Goal: Task Accomplishment & Management: Manage account settings

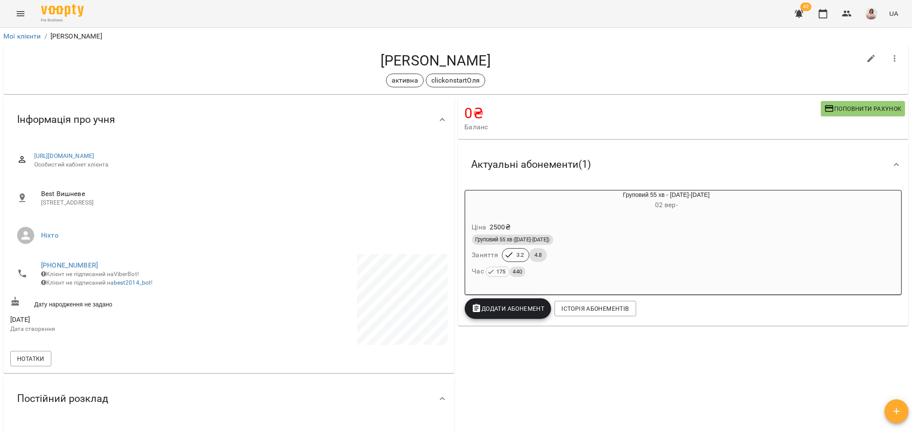
click at [19, 13] on icon "Menu" at bounding box center [21, 13] width 8 height 5
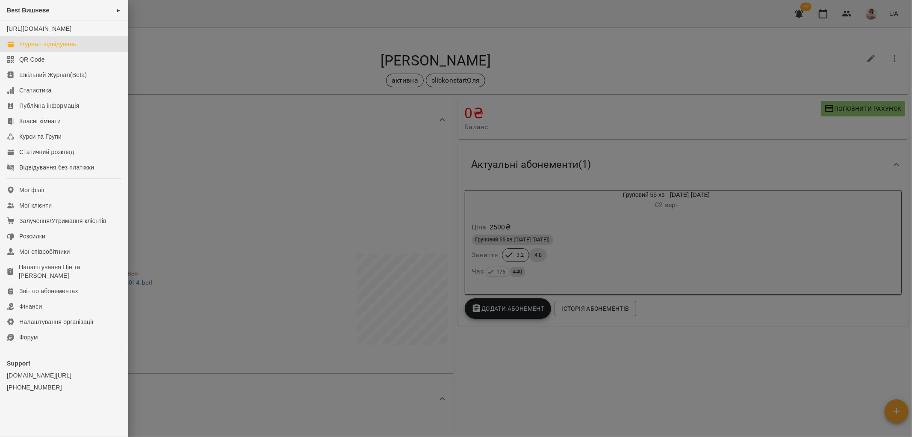
click at [43, 48] on div "Журнал відвідувань" at bounding box center [47, 44] width 57 height 9
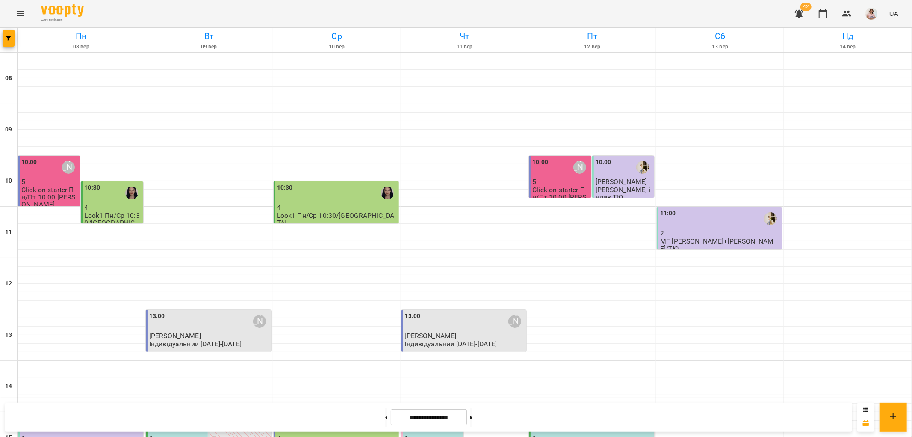
click at [110, 201] on div "10:30" at bounding box center [112, 193] width 57 height 20
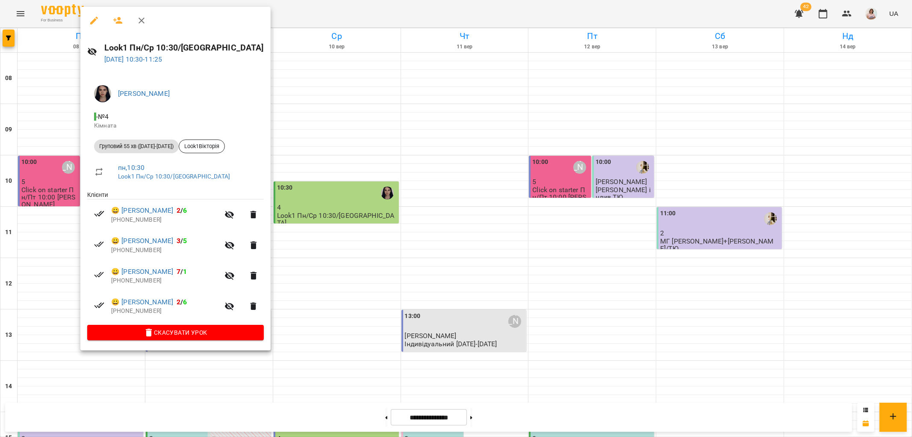
click at [140, 22] on icon "button" at bounding box center [142, 21] width 6 height 6
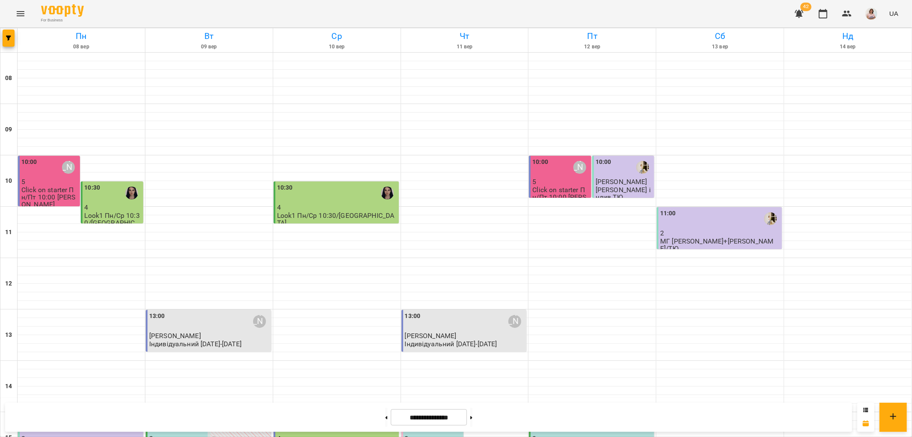
click at [101, 197] on div "10:30" at bounding box center [112, 193] width 57 height 20
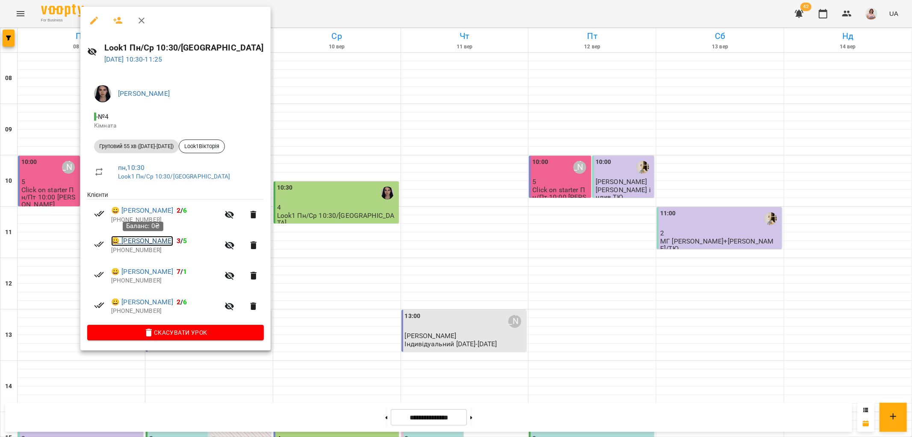
click at [152, 241] on link "😀 Борсук Варвара" at bounding box center [142, 241] width 62 height 10
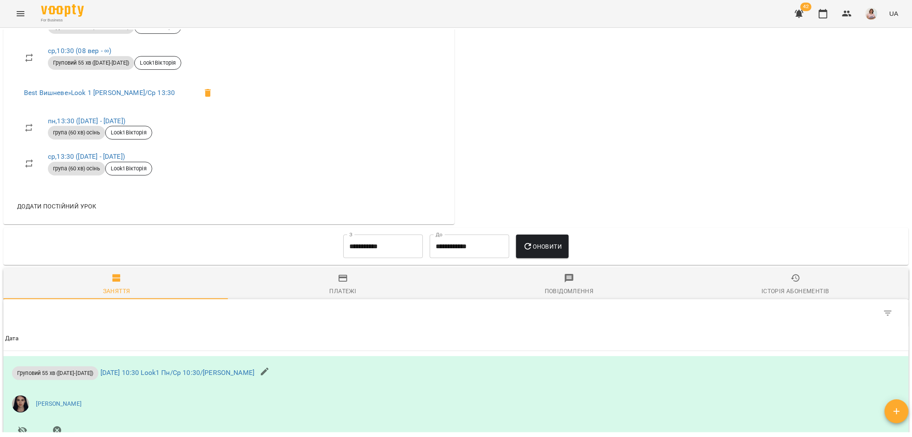
scroll to position [570, 0]
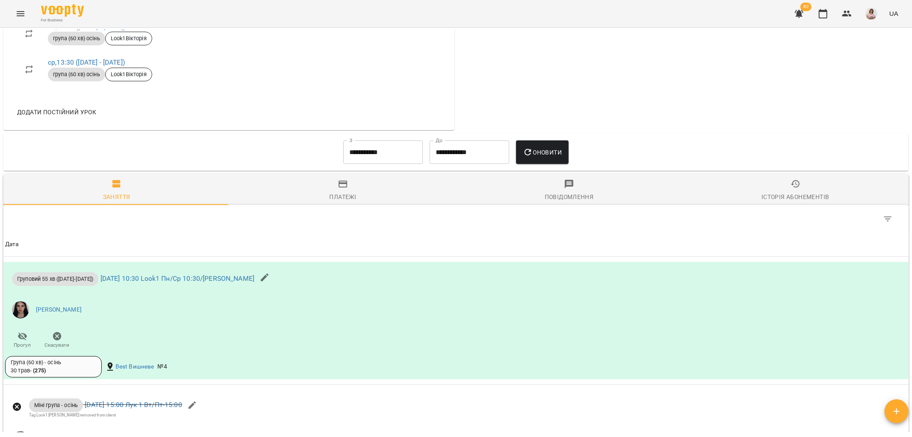
click at [366, 160] on input "**********" at bounding box center [383, 152] width 80 height 24
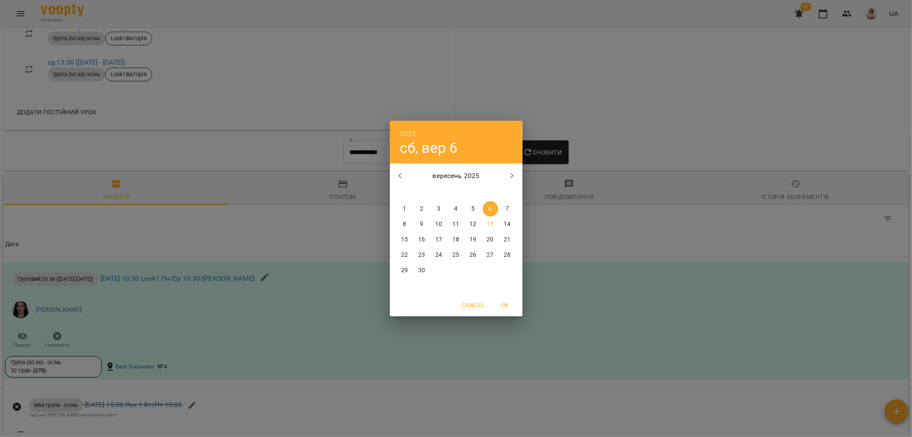
click at [405, 207] on p "1" at bounding box center [404, 208] width 3 height 9
type input "**********"
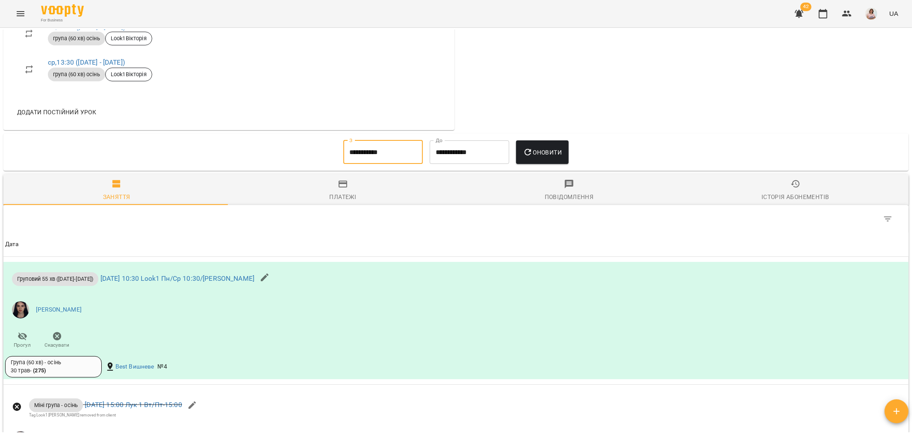
click at [550, 156] on span "Оновити" at bounding box center [542, 152] width 39 height 10
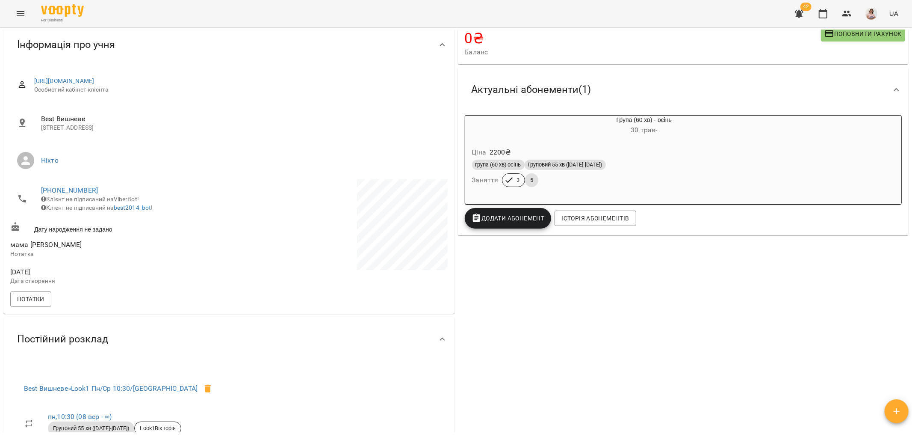
scroll to position [0, 0]
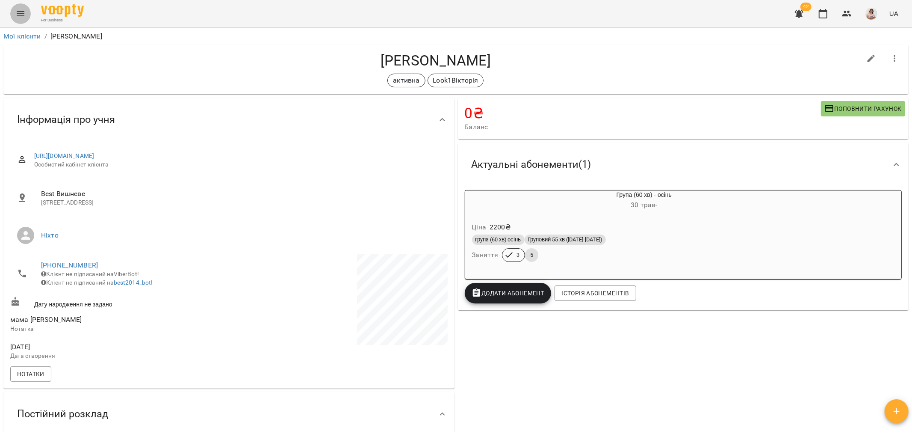
click at [19, 12] on icon "Menu" at bounding box center [21, 13] width 8 height 5
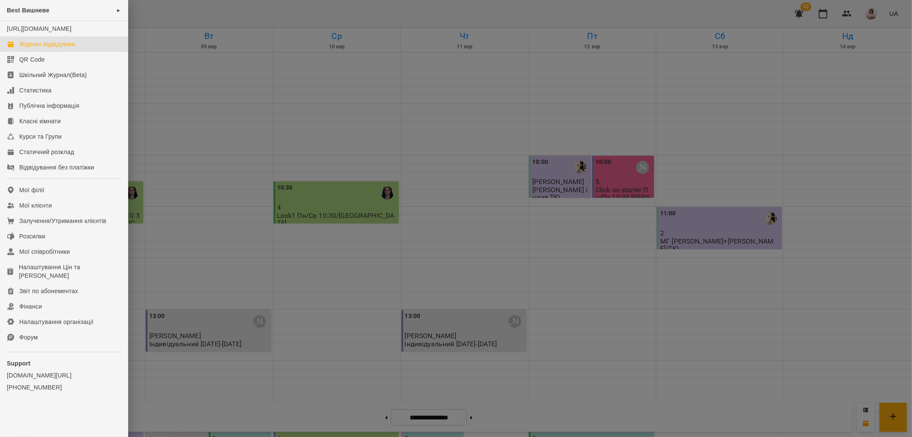
drag, startPoint x: 216, startPoint y: 219, endPoint x: 173, endPoint y: 215, distance: 42.9
click at [216, 218] on div at bounding box center [456, 218] width 912 height 437
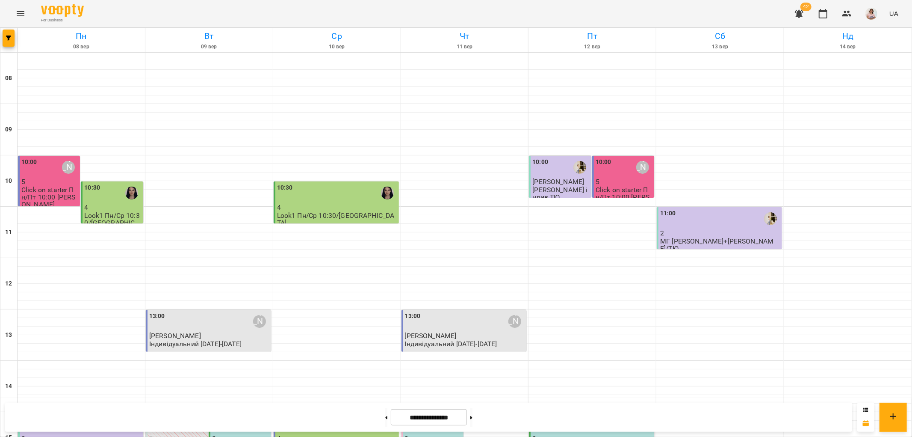
click at [115, 197] on div "10:30" at bounding box center [112, 193] width 57 height 20
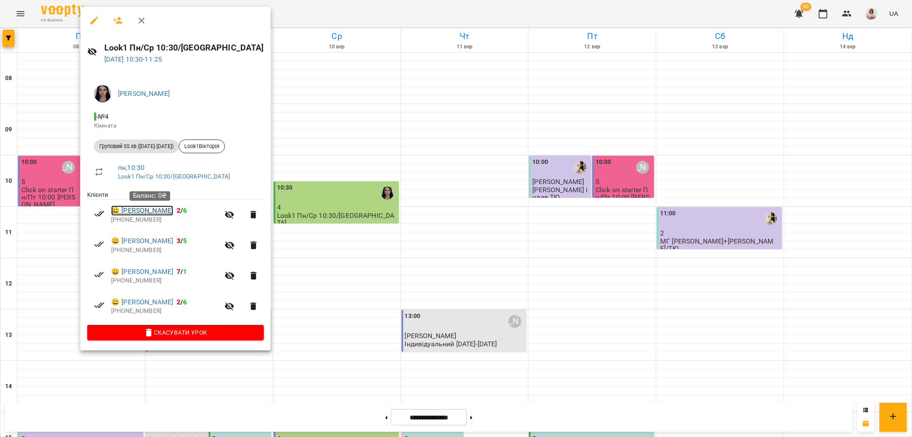
click at [138, 210] on link "😀 Демяненко Соломія" at bounding box center [142, 210] width 62 height 10
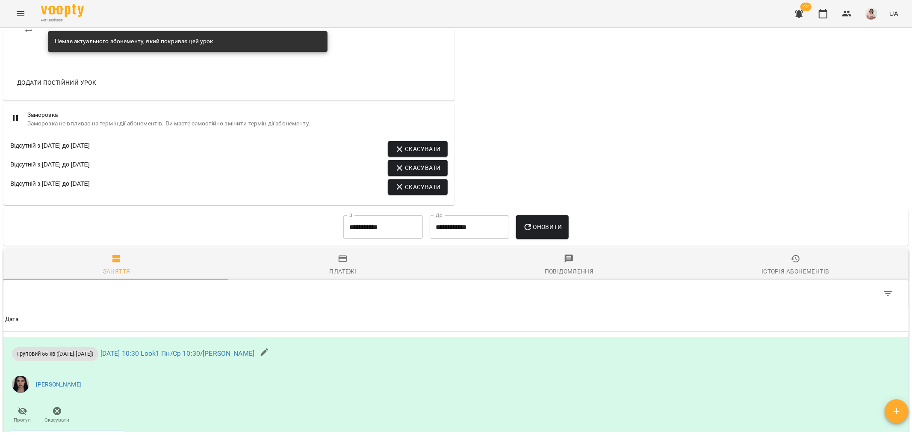
scroll to position [712, 0]
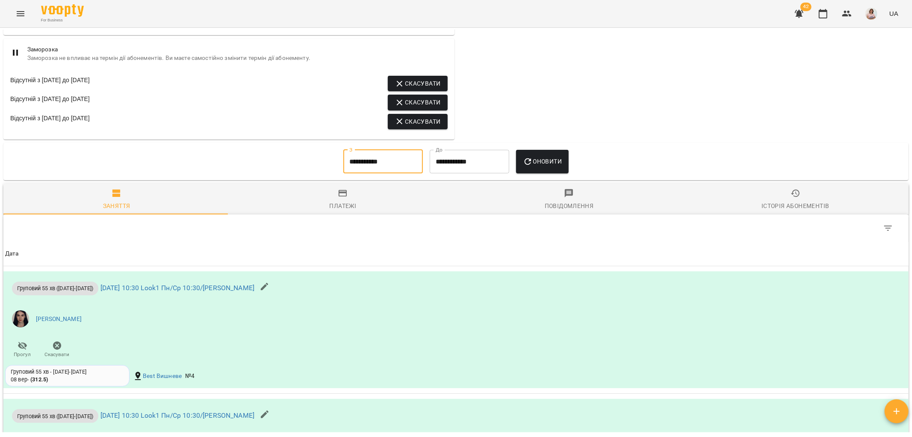
click at [375, 168] on input "**********" at bounding box center [383, 162] width 80 height 24
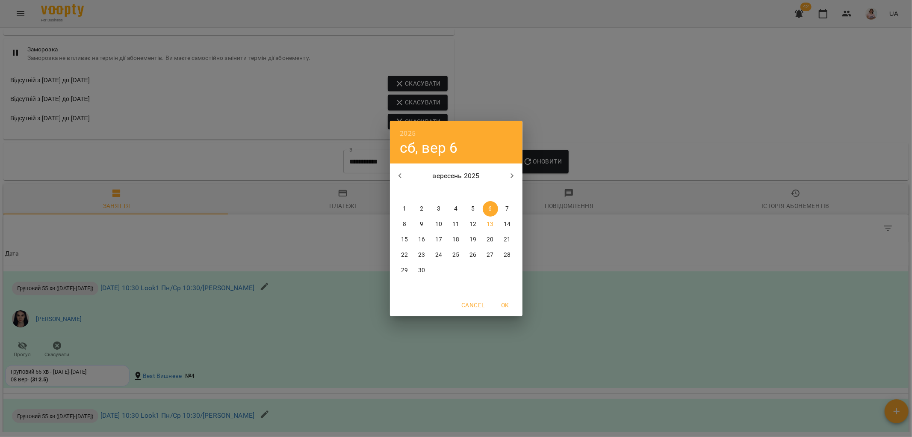
click at [405, 208] on p "1" at bounding box center [404, 208] width 3 height 9
type input "**********"
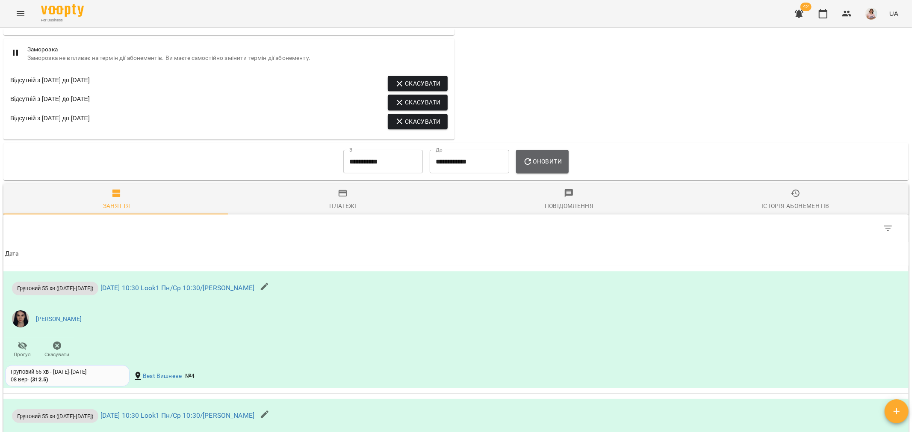
click at [552, 166] on span "Оновити" at bounding box center [542, 161] width 39 height 10
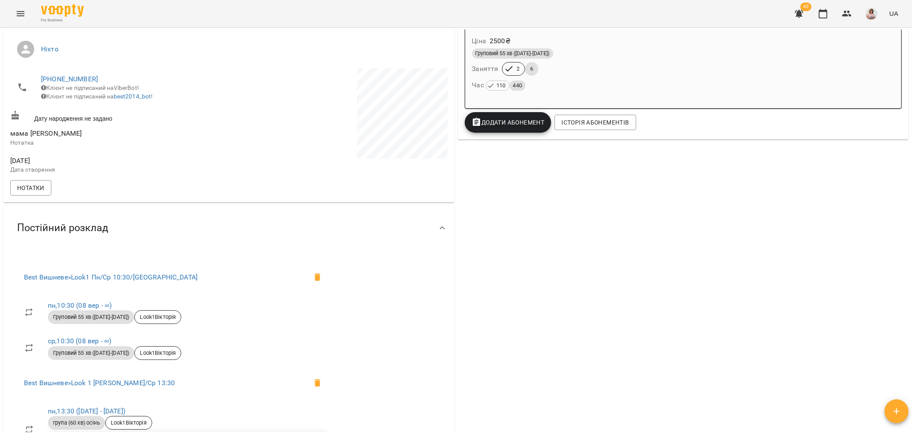
scroll to position [47, 0]
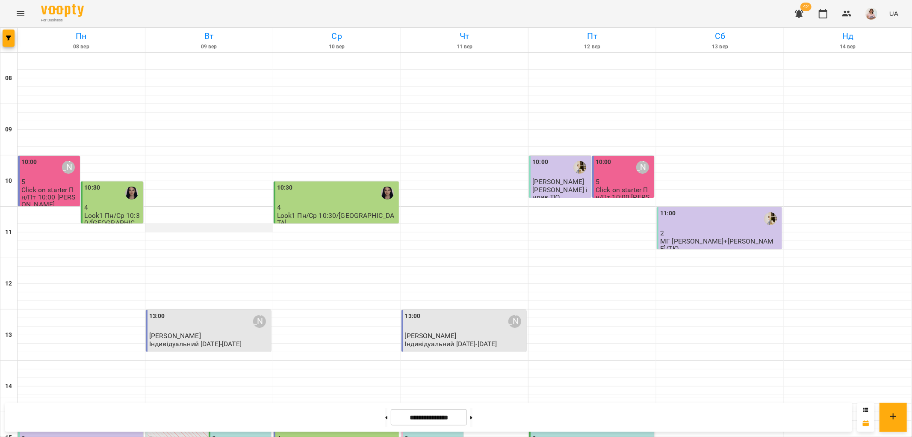
scroll to position [95, 0]
click at [117, 183] on div "10:30" at bounding box center [112, 193] width 57 height 20
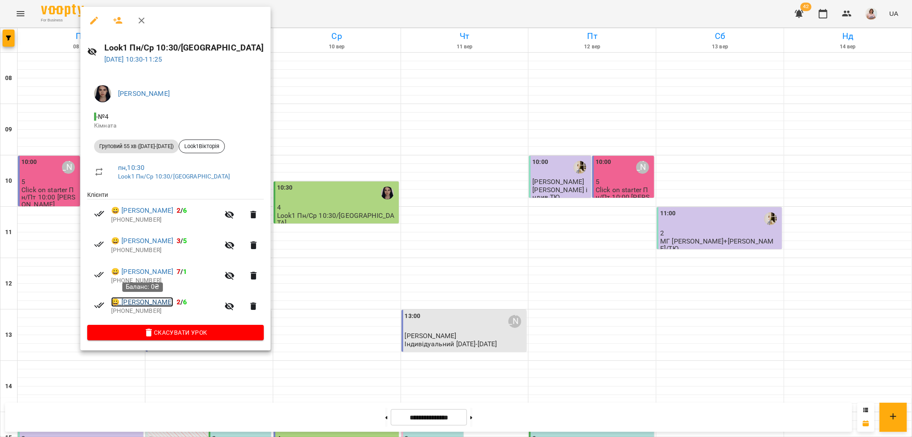
click at [139, 302] on link "😀 Ткаченко Софія" at bounding box center [142, 302] width 62 height 10
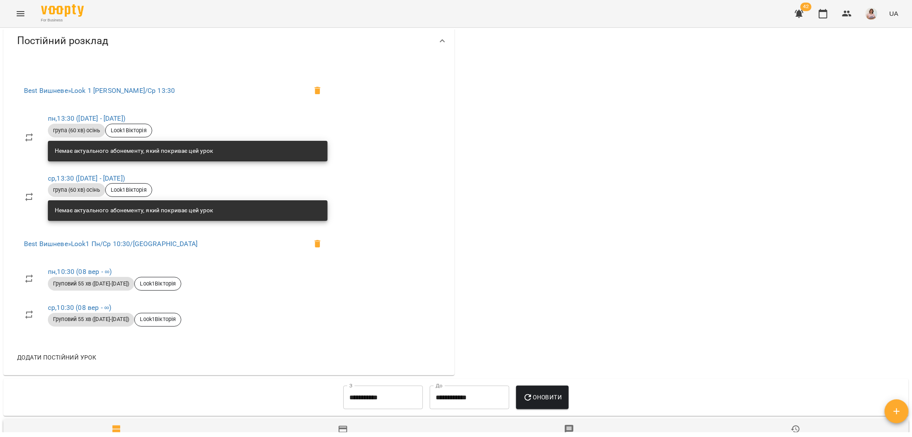
scroll to position [428, 0]
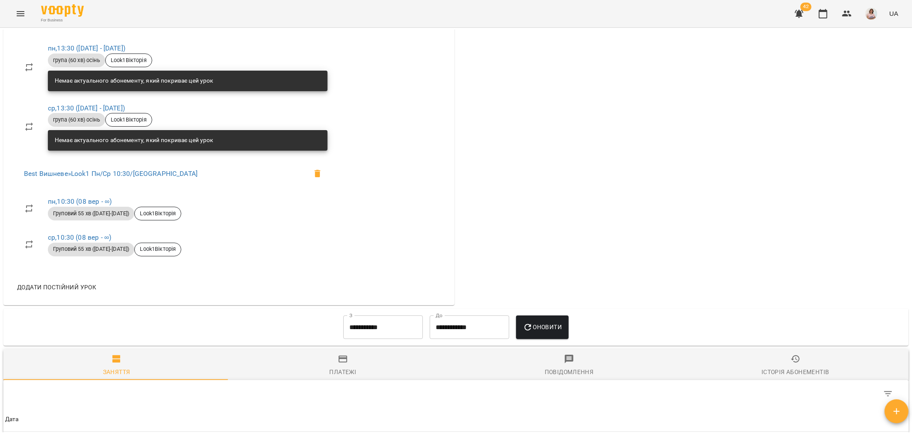
click at [357, 327] on input "**********" at bounding box center [383, 327] width 80 height 24
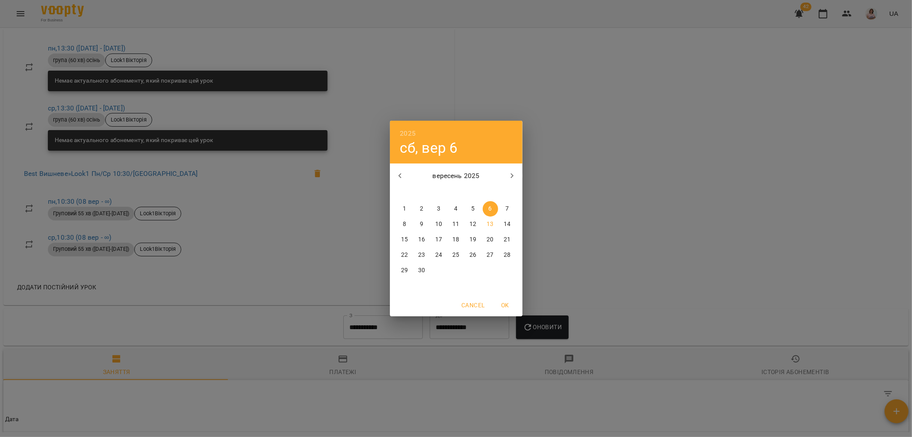
click at [405, 207] on p "1" at bounding box center [404, 208] width 3 height 9
type input "**********"
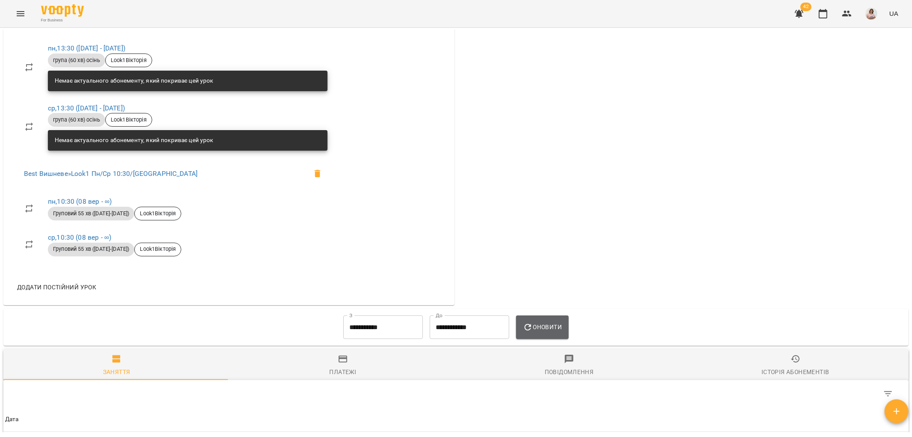
click at [533, 323] on icon "button" at bounding box center [528, 327] width 10 height 10
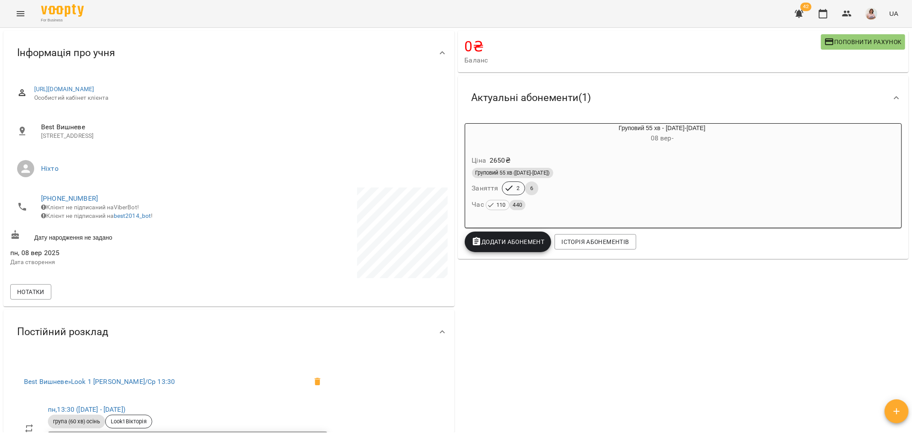
scroll to position [0, 0]
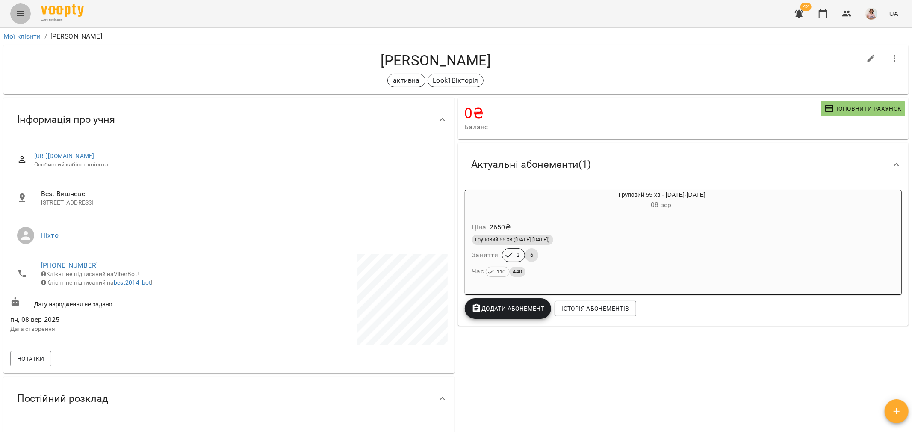
click at [20, 13] on icon "Menu" at bounding box center [20, 14] width 10 height 10
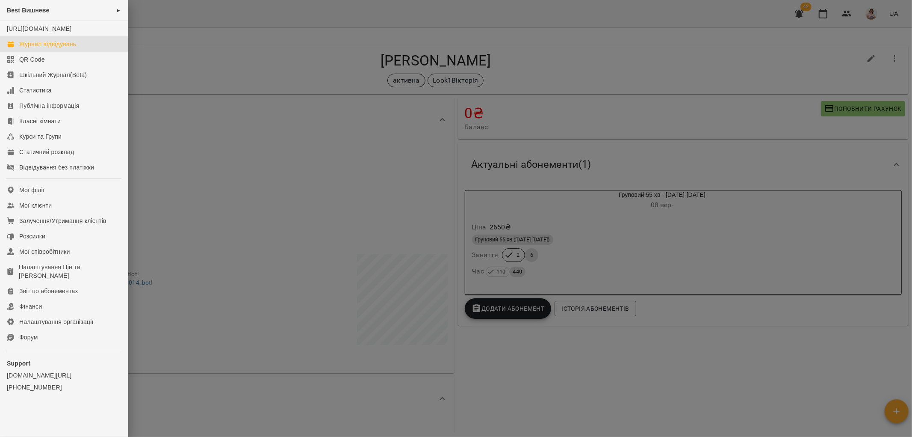
click at [47, 48] on div "Журнал відвідувань" at bounding box center [47, 44] width 57 height 9
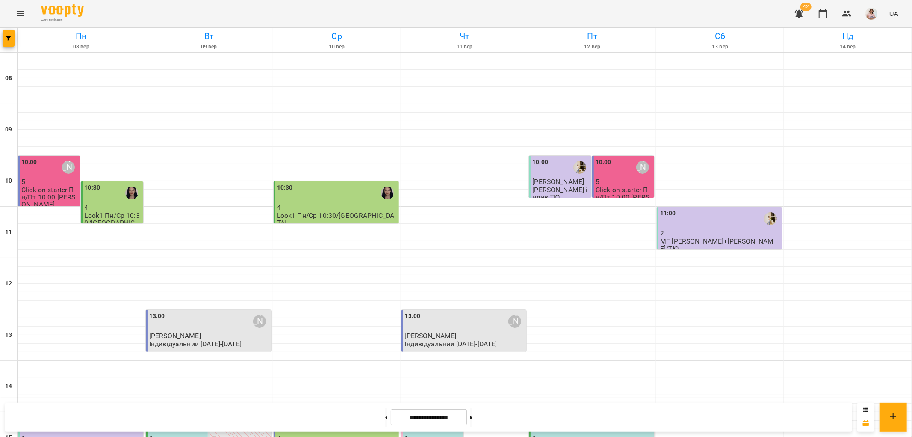
click at [735, 218] on div "11:00" at bounding box center [720, 219] width 120 height 20
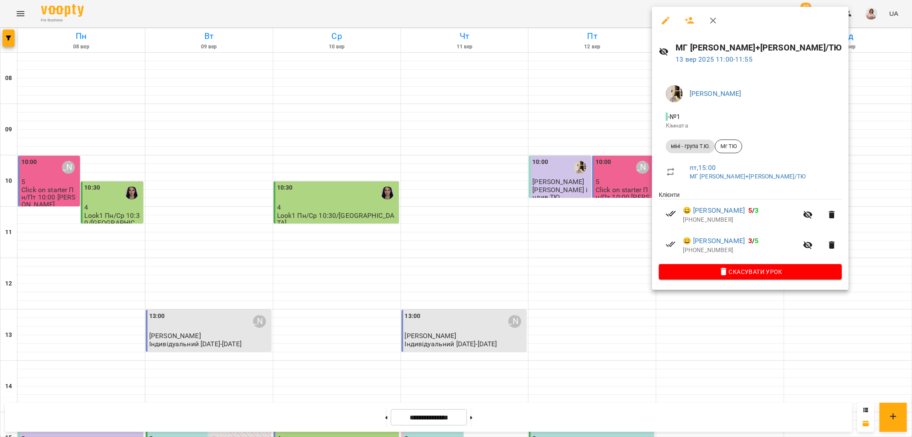
click at [563, 105] on div at bounding box center [456, 218] width 912 height 437
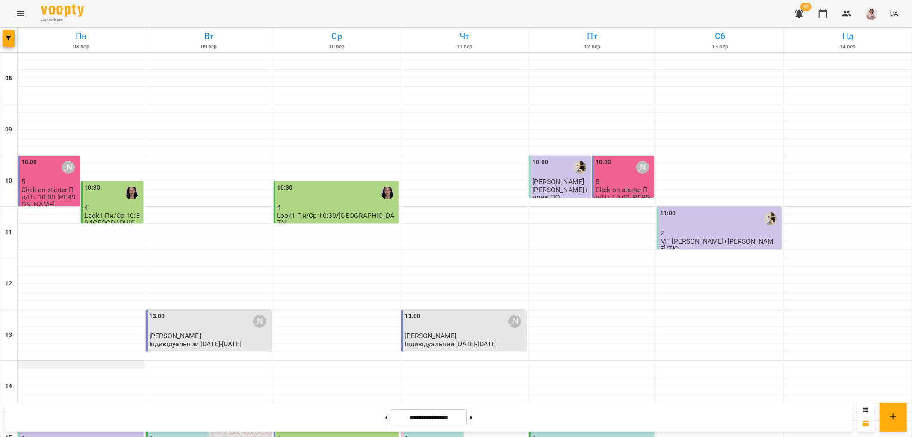
scroll to position [285, 0]
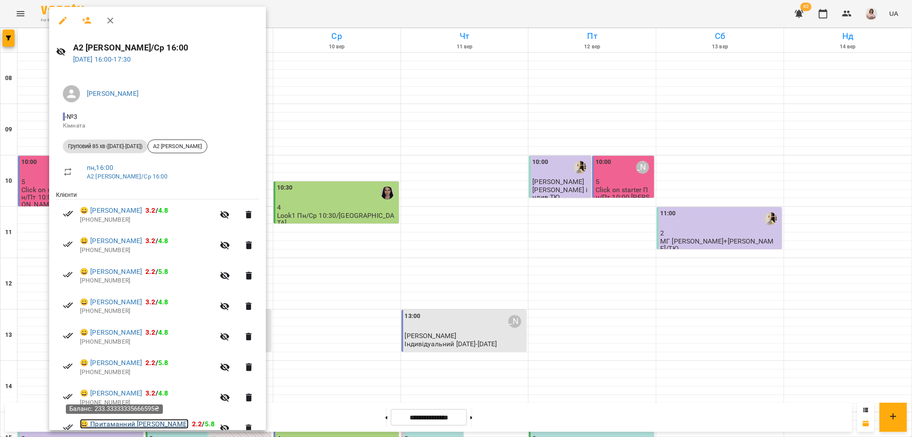
click at [124, 424] on link "😀 Притаманний Іван" at bounding box center [134, 424] width 109 height 10
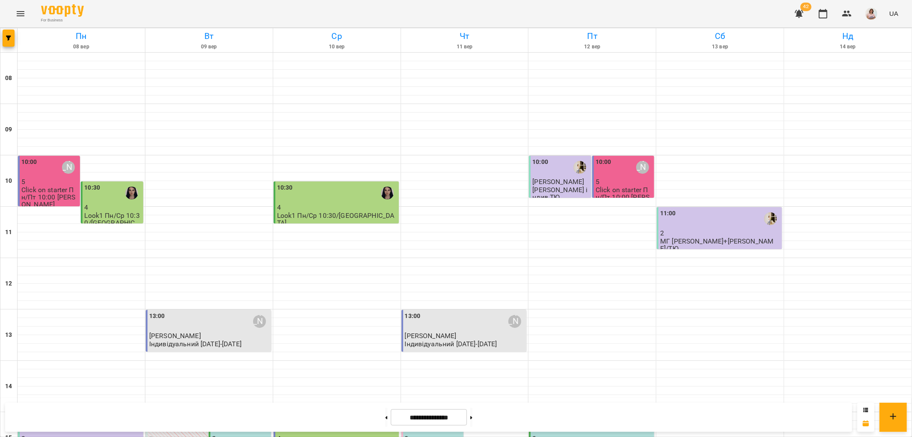
scroll to position [325, 0]
drag, startPoint x: 484, startPoint y: 416, endPoint x: 475, endPoint y: 340, distance: 76.5
click at [472, 415] on button at bounding box center [471, 416] width 2 height 19
type input "**********"
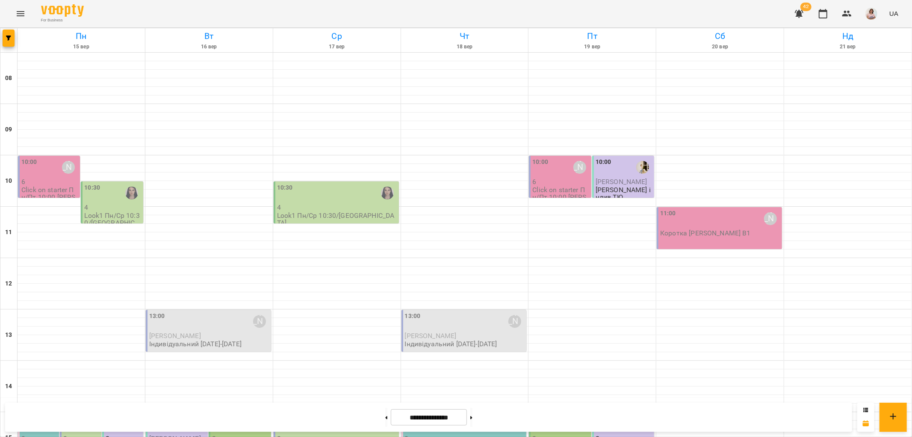
scroll to position [230, 0]
click at [31, 414] on div "15:00" at bounding box center [29, 424] width 16 height 20
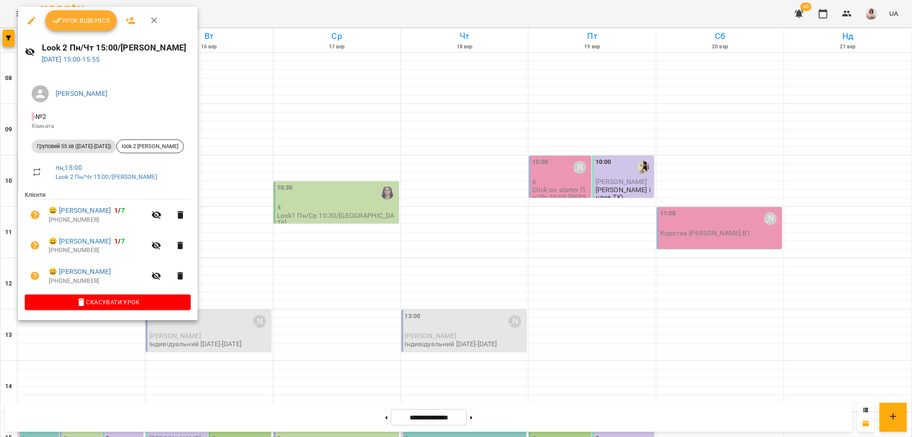
click at [152, 20] on icon "button" at bounding box center [154, 21] width 6 height 6
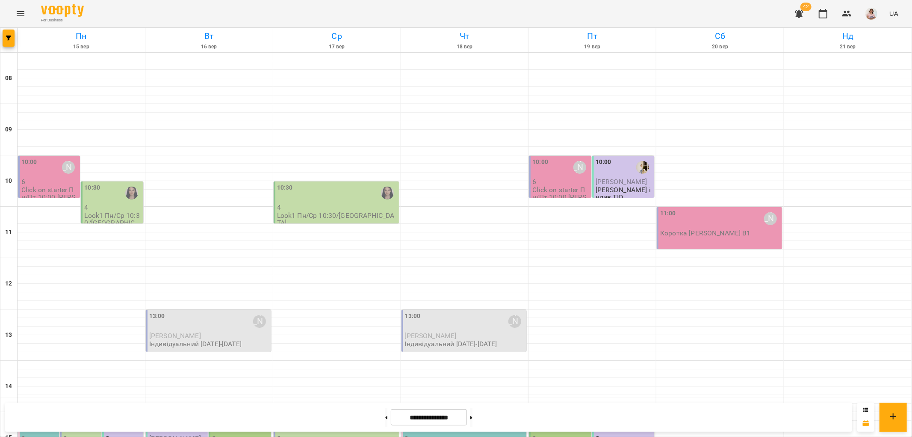
click at [71, 414] on div "15:00" at bounding box center [71, 424] width 16 height 20
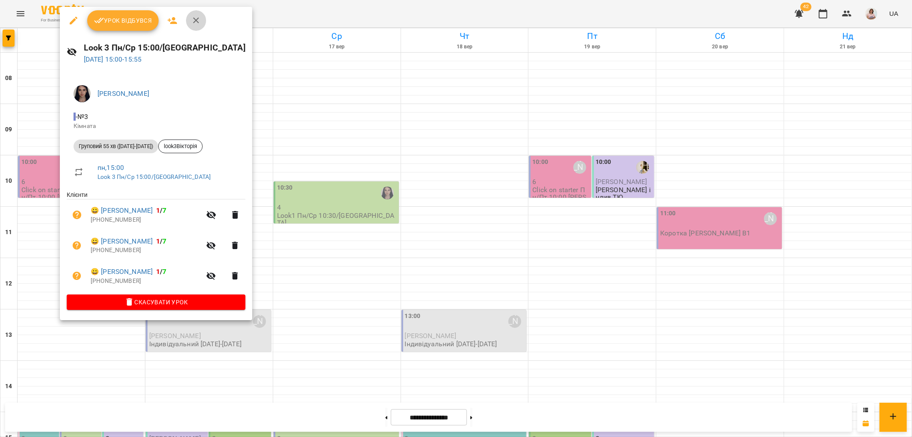
click at [197, 18] on icon "button" at bounding box center [196, 20] width 10 height 10
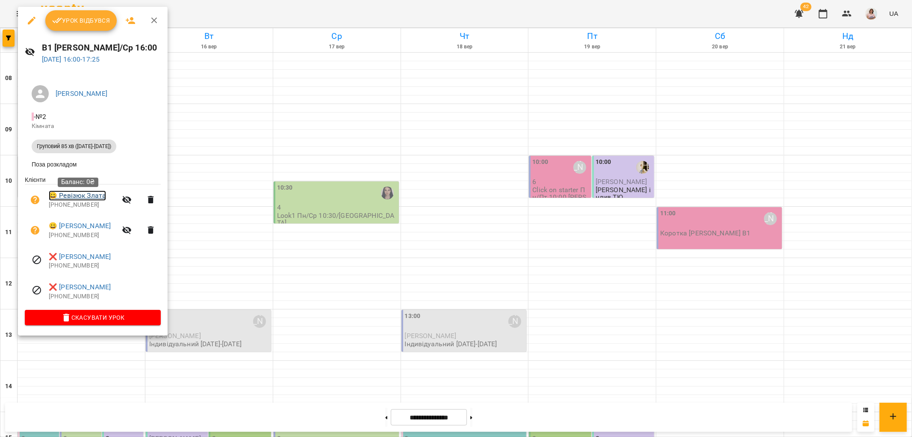
click at [76, 197] on link "😀 Ревізюк Злата" at bounding box center [77, 195] width 57 height 10
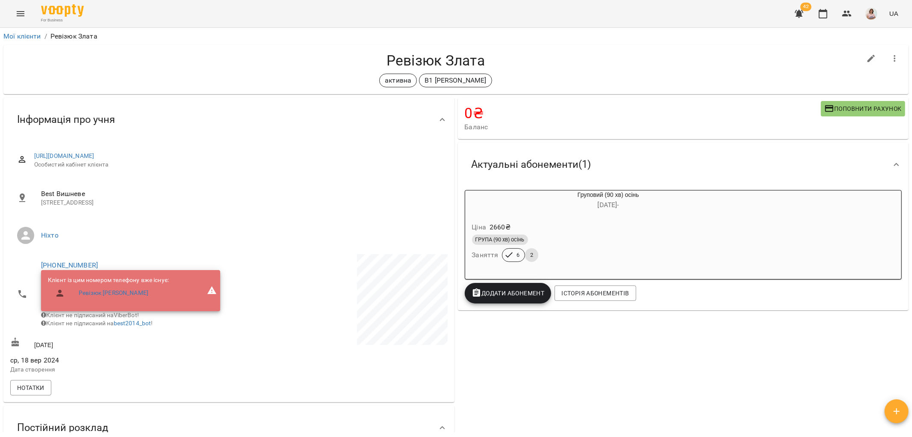
click at [866, 57] on icon "button" at bounding box center [871, 58] width 10 height 10
select select "**"
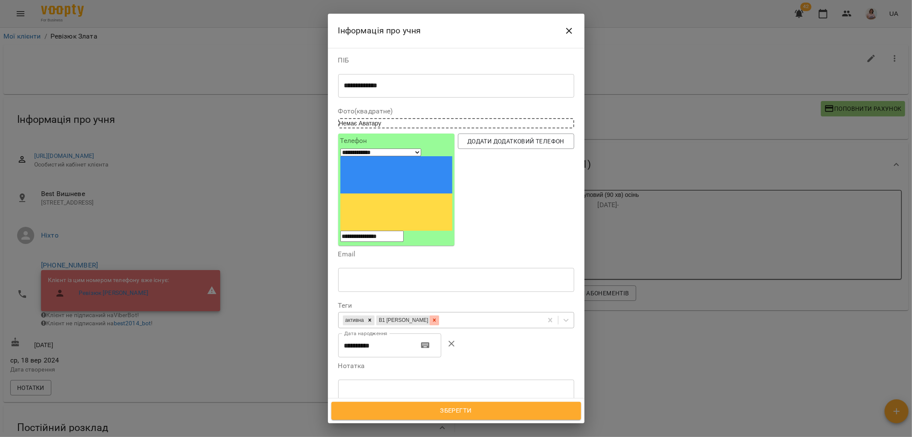
click at [431, 317] on icon at bounding box center [434, 320] width 6 height 6
click at [463, 407] on span "Зберегти" at bounding box center [456, 410] width 231 height 11
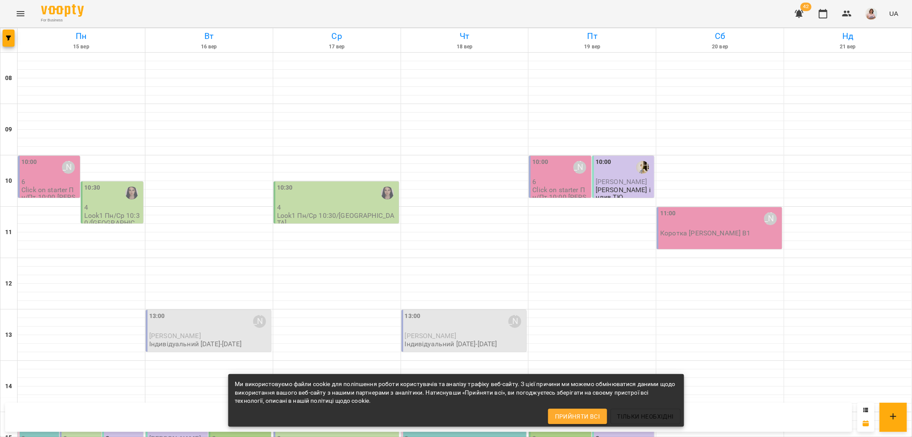
scroll to position [373, 0]
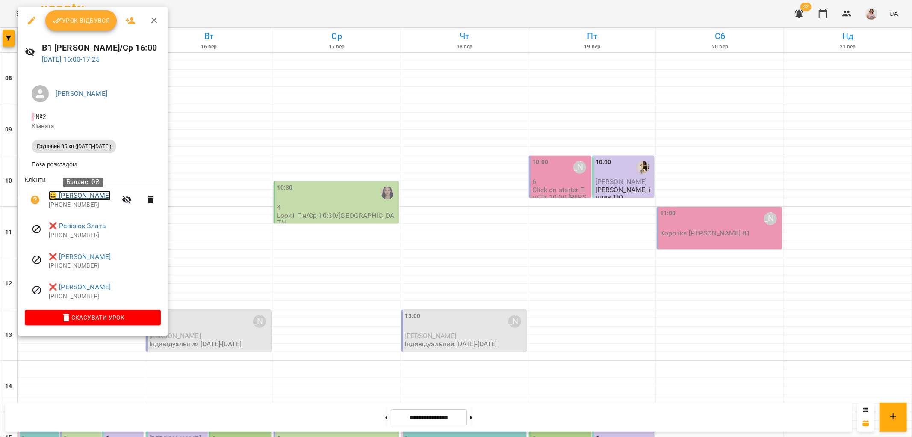
click at [74, 196] on link "😀 Городиський Ілля" at bounding box center [80, 195] width 62 height 10
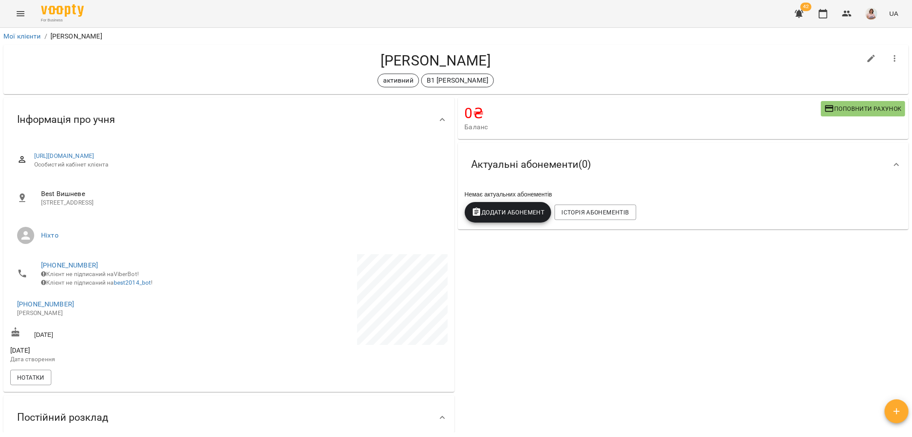
click at [866, 57] on icon "button" at bounding box center [871, 58] width 10 height 10
select select "**"
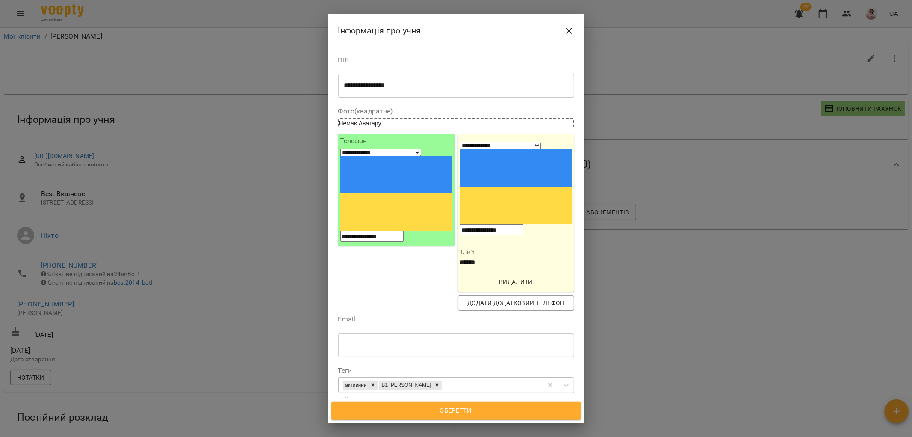
click at [434, 382] on icon at bounding box center [437, 385] width 6 height 6
click at [449, 412] on span "Зберегти" at bounding box center [456, 410] width 231 height 11
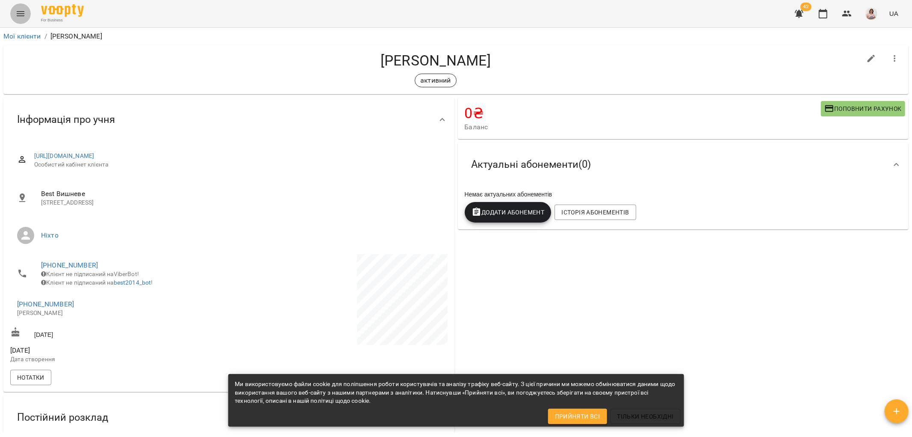
click at [19, 12] on icon "Menu" at bounding box center [21, 13] width 8 height 5
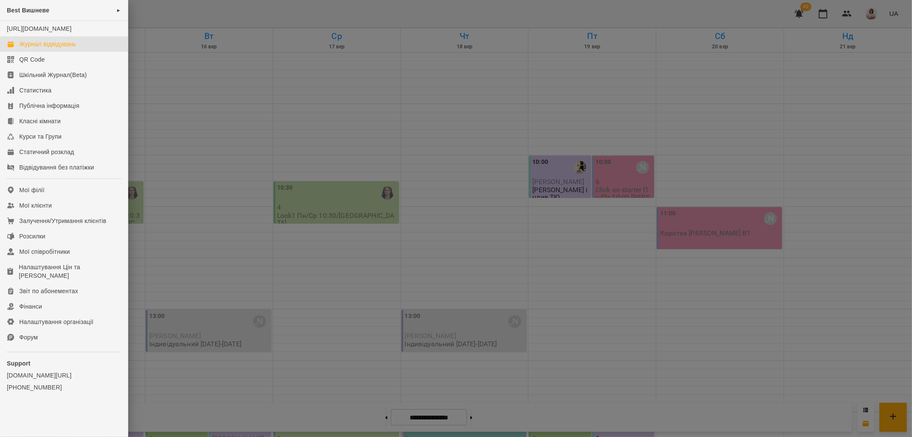
click at [214, 127] on div at bounding box center [456, 218] width 912 height 437
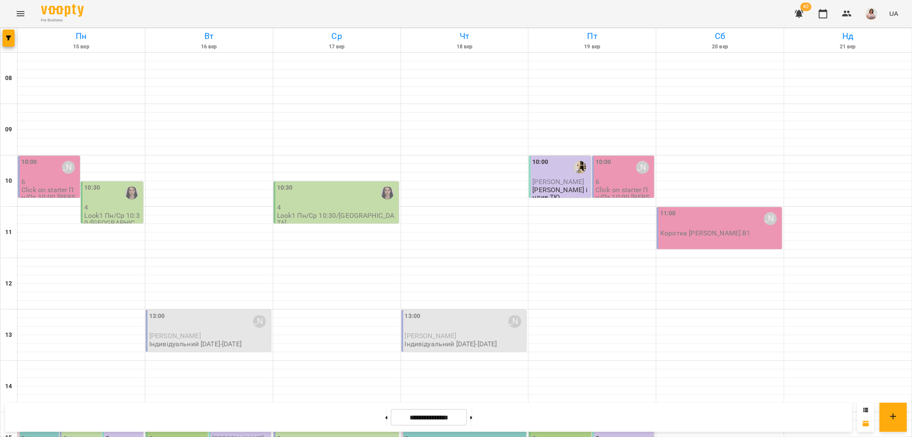
scroll to position [332, 0]
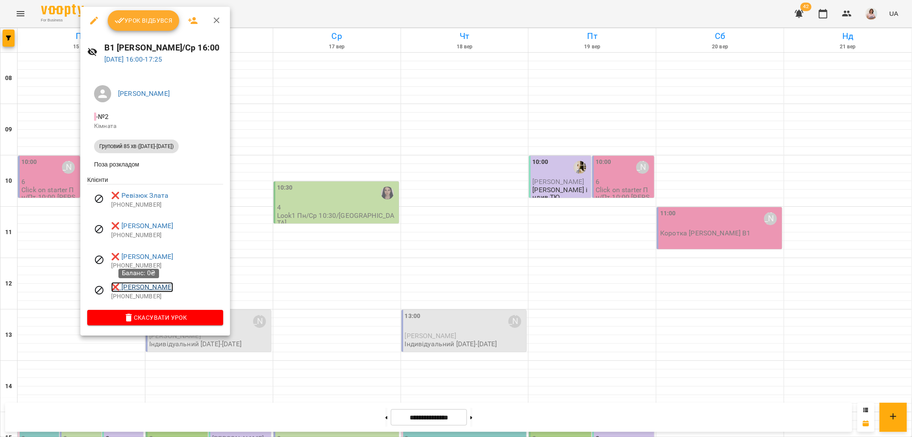
click at [135, 289] on link "❌ Кудрик Злата" at bounding box center [142, 287] width 62 height 10
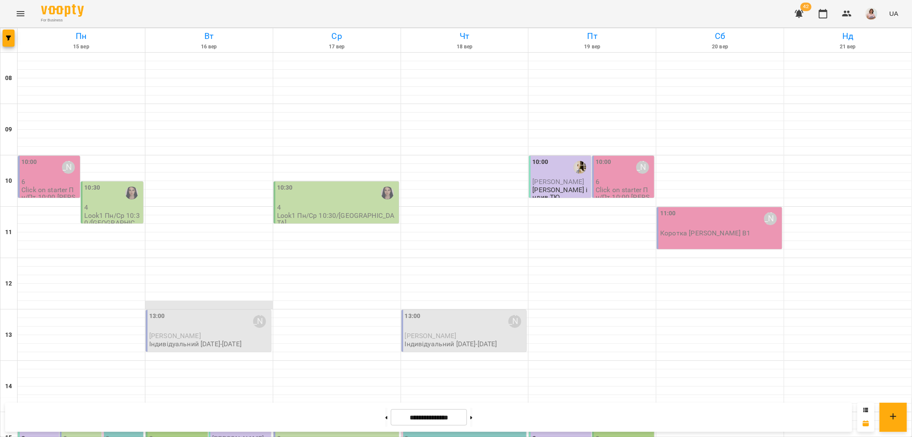
scroll to position [237, 0]
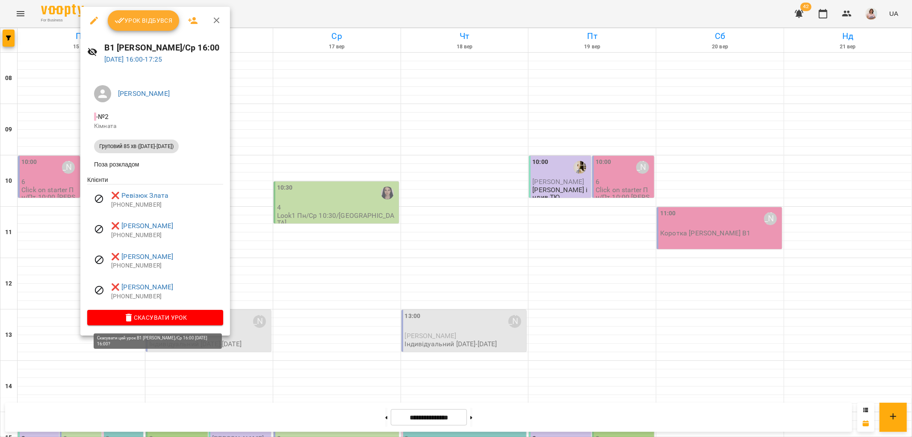
click at [144, 319] on span "Скасувати Урок" at bounding box center [155, 317] width 122 height 10
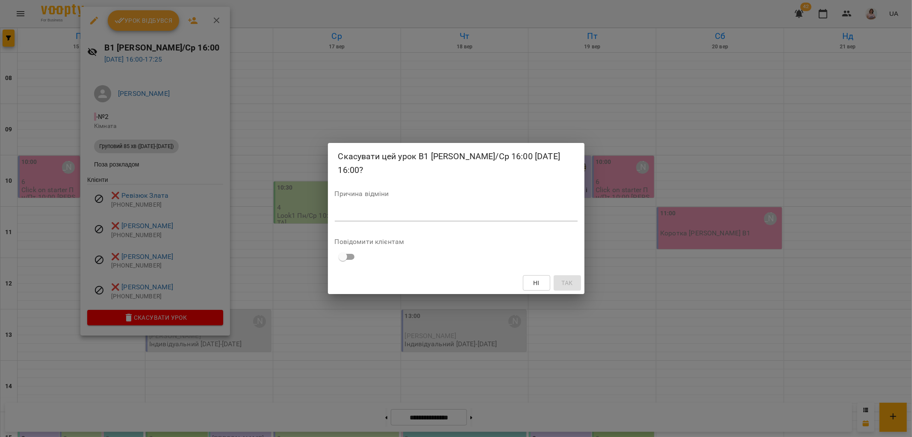
click at [348, 217] on textarea at bounding box center [456, 214] width 243 height 8
type textarea "*******"
click at [565, 283] on span "Так" at bounding box center [566, 283] width 11 height 10
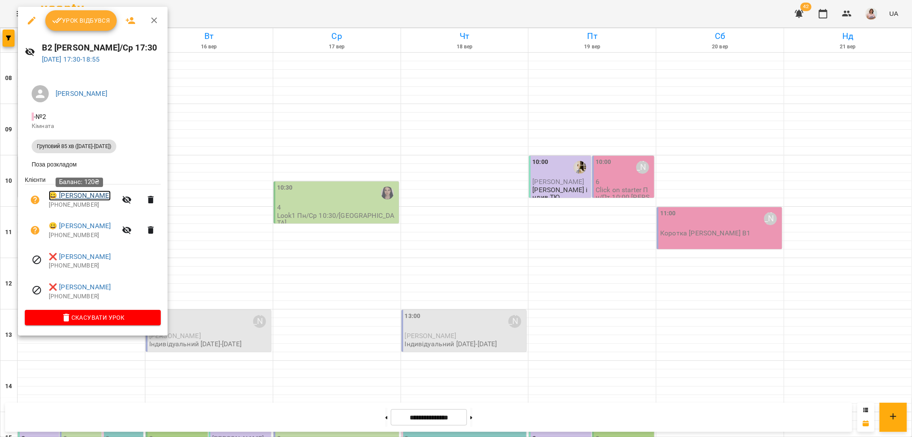
click at [70, 198] on link "😀 Коробко Даніїл" at bounding box center [80, 195] width 62 height 10
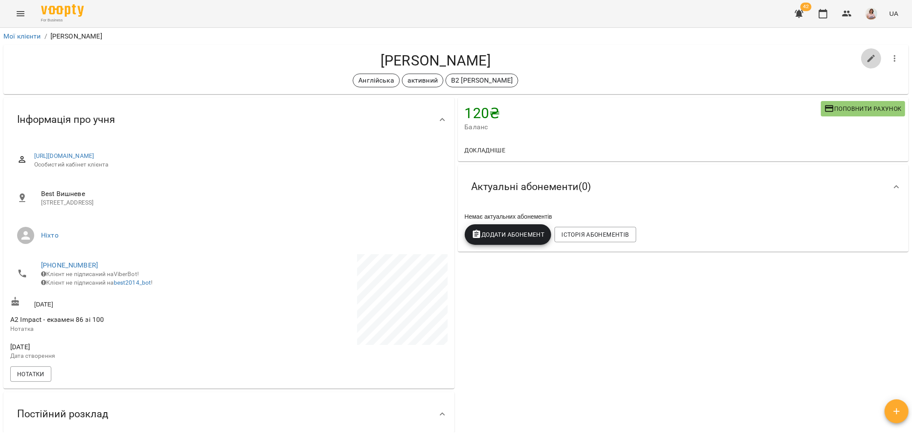
click at [866, 56] on icon "button" at bounding box center [871, 58] width 10 height 10
select select "**"
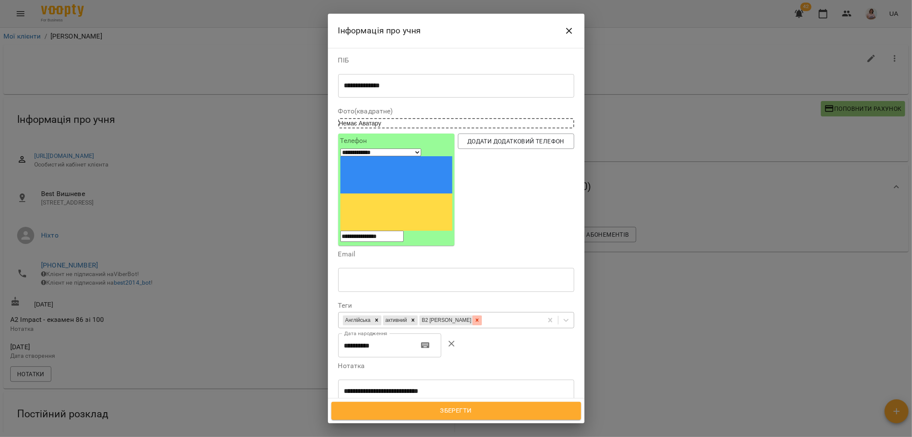
click at [476, 319] on icon at bounding box center [477, 320] width 3 height 3
click at [452, 410] on span "Зберегти" at bounding box center [456, 410] width 231 height 11
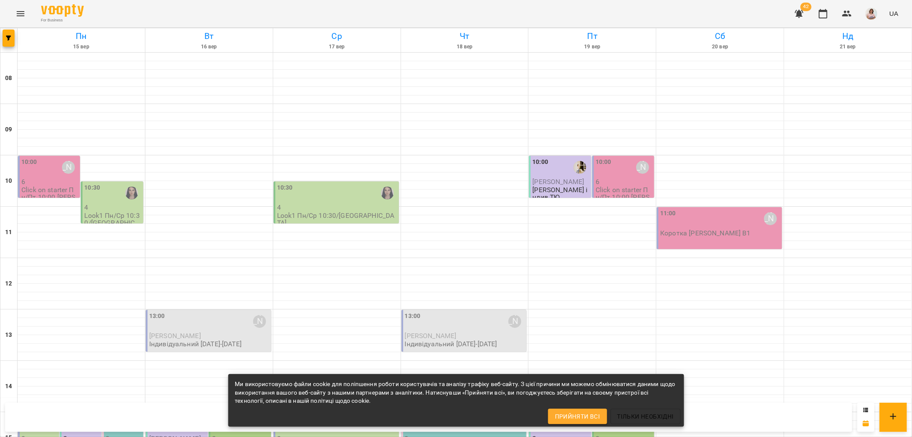
scroll to position [373, 0]
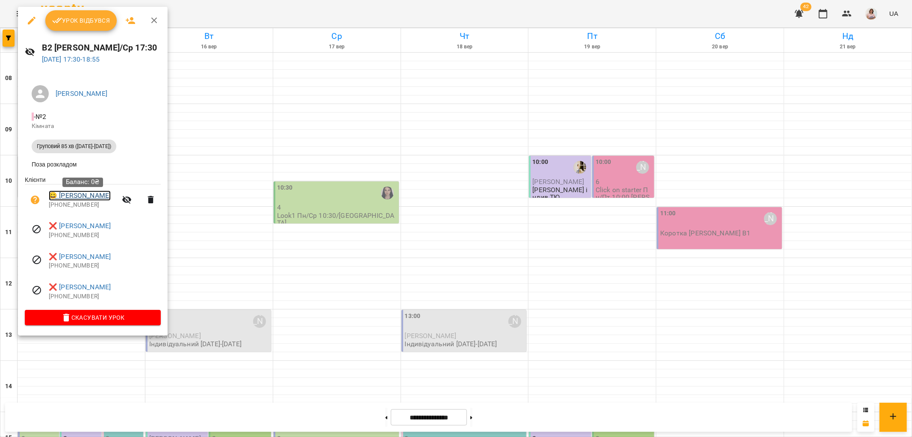
click at [89, 196] on link "😀 Колодяжна Даша" at bounding box center [80, 195] width 62 height 10
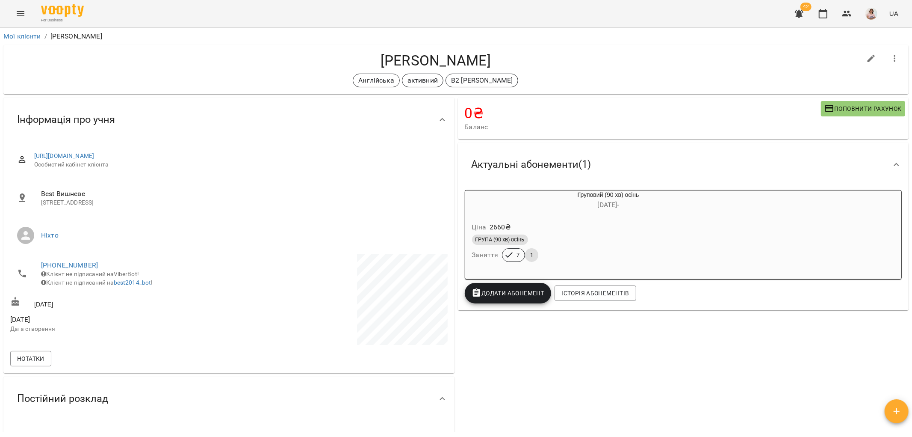
click at [868, 55] on icon "button" at bounding box center [872, 59] width 8 height 8
select select "**"
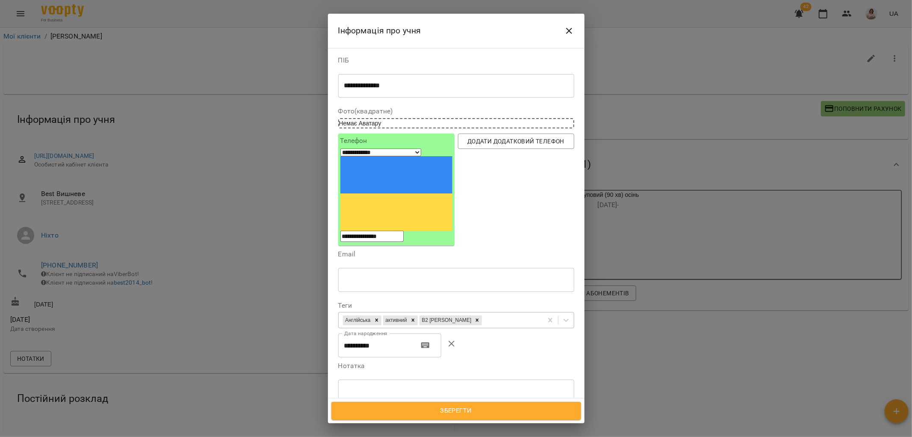
drag, startPoint x: 460, startPoint y: 245, endPoint x: 457, endPoint y: 242, distance: 4.5
click at [474, 317] on icon at bounding box center [477, 320] width 6 height 6
click at [416, 317] on icon at bounding box center [413, 320] width 6 height 6
type input "**"
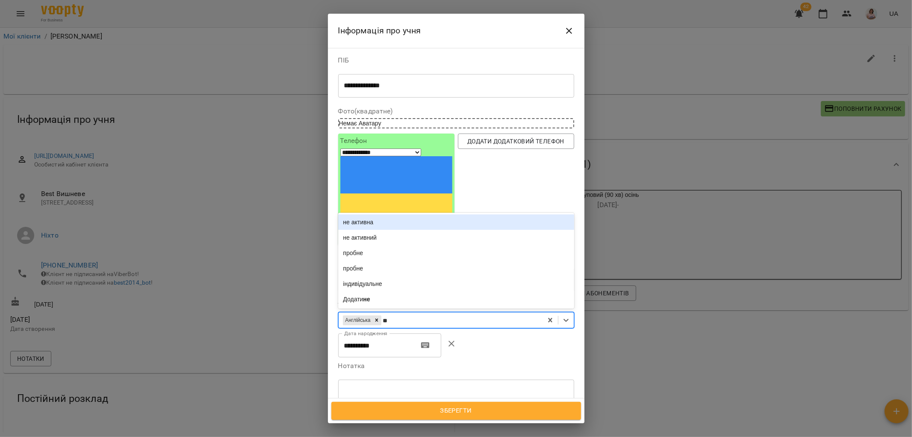
click at [372, 214] on div "не активна" at bounding box center [456, 221] width 236 height 15
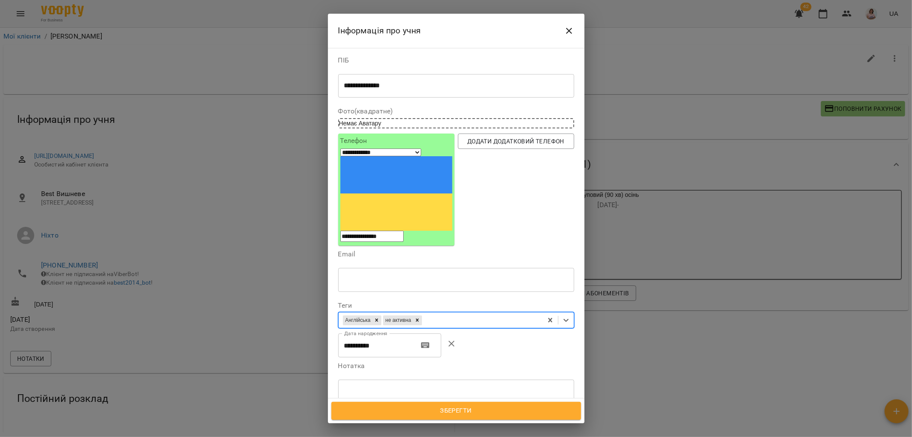
click at [451, 410] on span "Зберегти" at bounding box center [456, 410] width 231 height 11
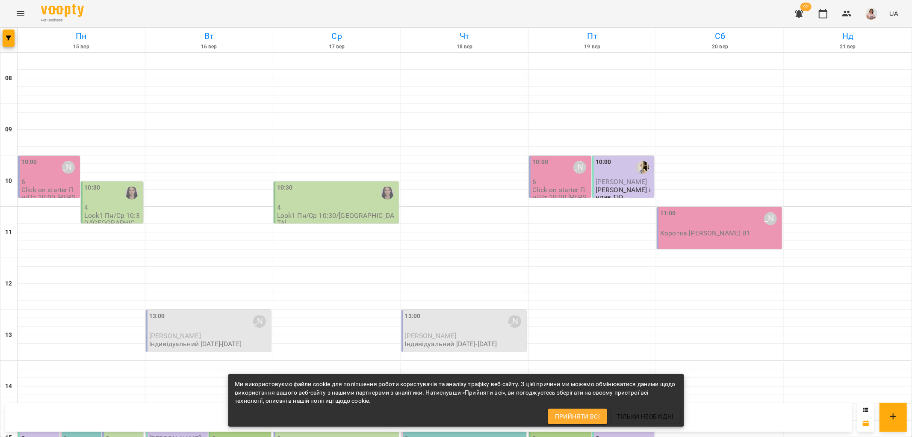
scroll to position [373, 0]
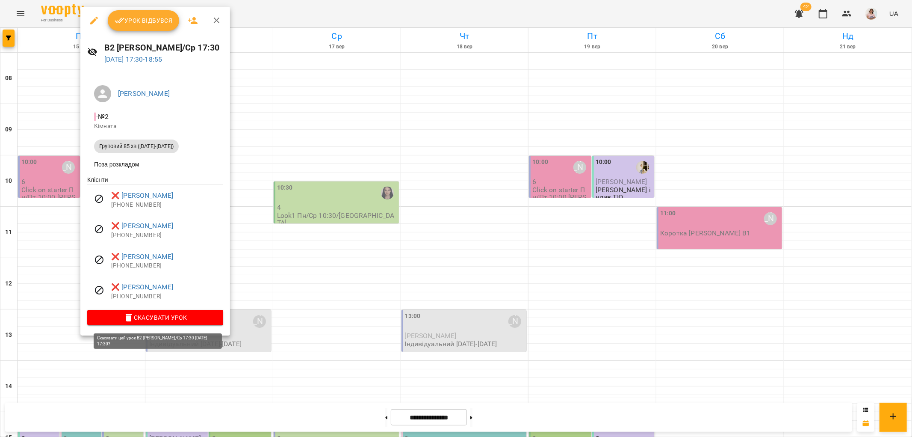
click at [148, 317] on span "Скасувати Урок" at bounding box center [155, 317] width 122 height 10
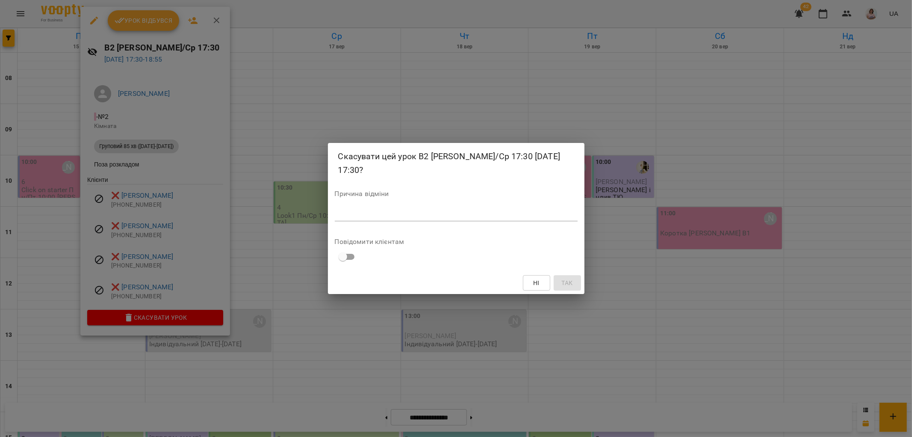
click at [342, 212] on textarea at bounding box center [456, 214] width 243 height 8
type textarea "*******"
click at [573, 280] on span "Так" at bounding box center [568, 283] width 14 height 10
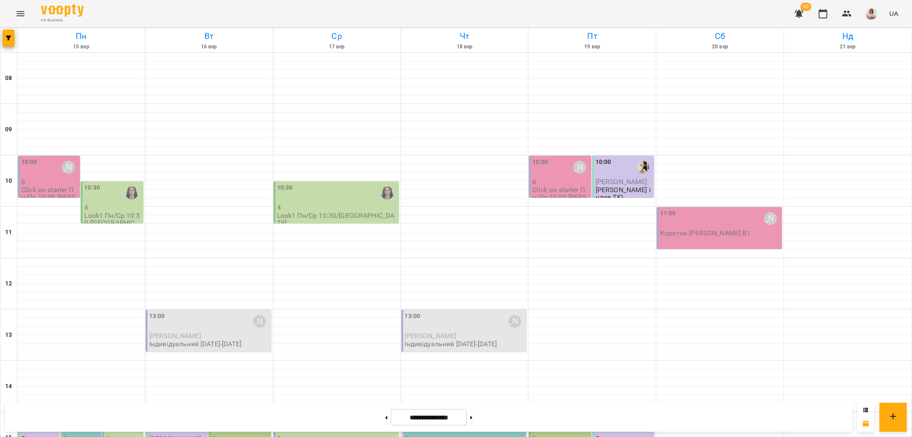
scroll to position [230, 0]
click at [385, 415] on button at bounding box center [386, 416] width 2 height 19
type input "**********"
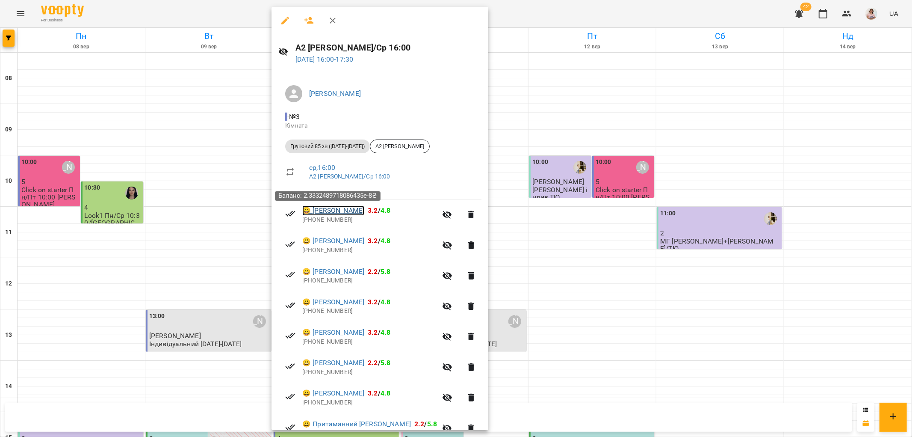
click at [338, 210] on link "😀 [PERSON_NAME]" at bounding box center [333, 210] width 62 height 10
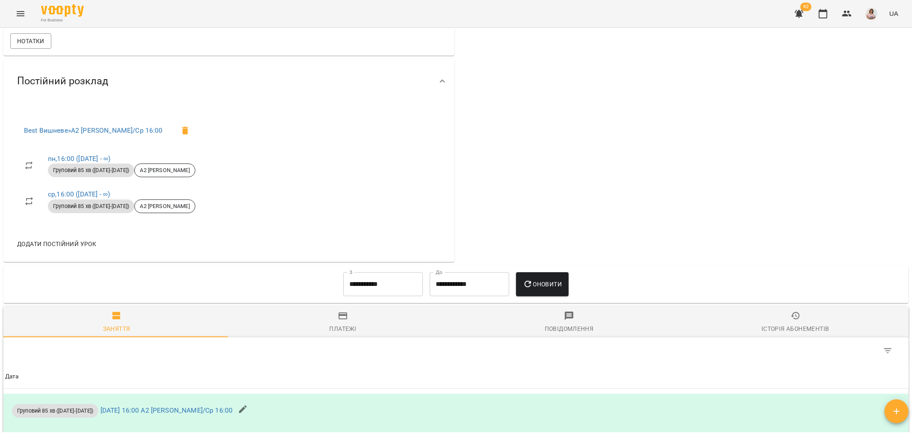
scroll to position [428, 0]
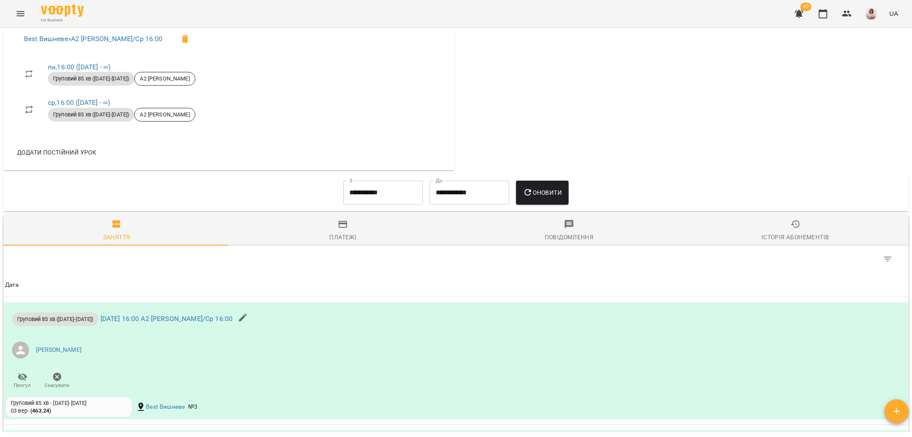
click at [365, 198] on input "**********" at bounding box center [383, 192] width 80 height 24
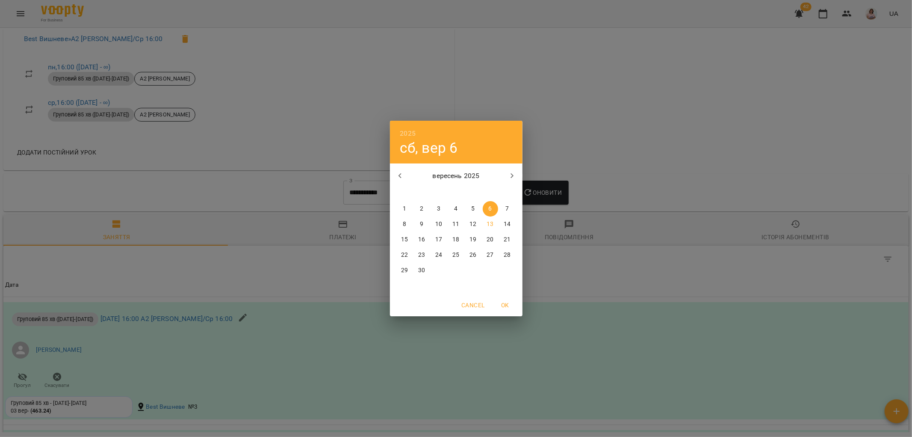
click at [403, 207] on p "1" at bounding box center [404, 208] width 3 height 9
type input "**********"
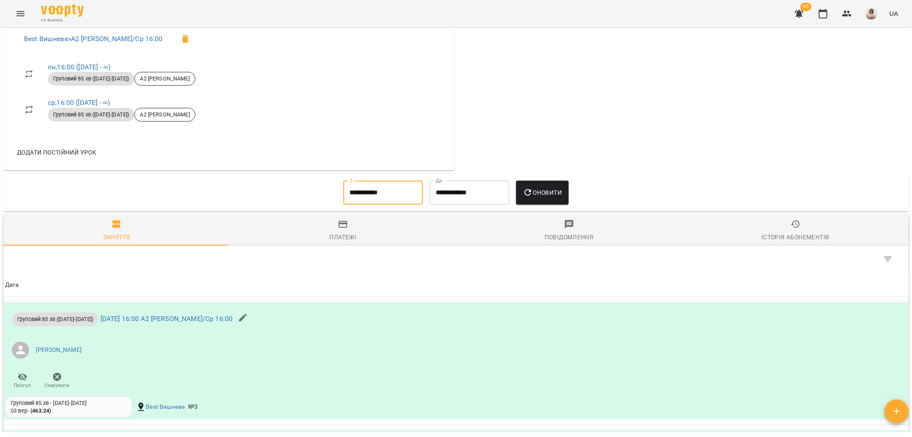
click at [561, 197] on span "Оновити" at bounding box center [542, 192] width 39 height 10
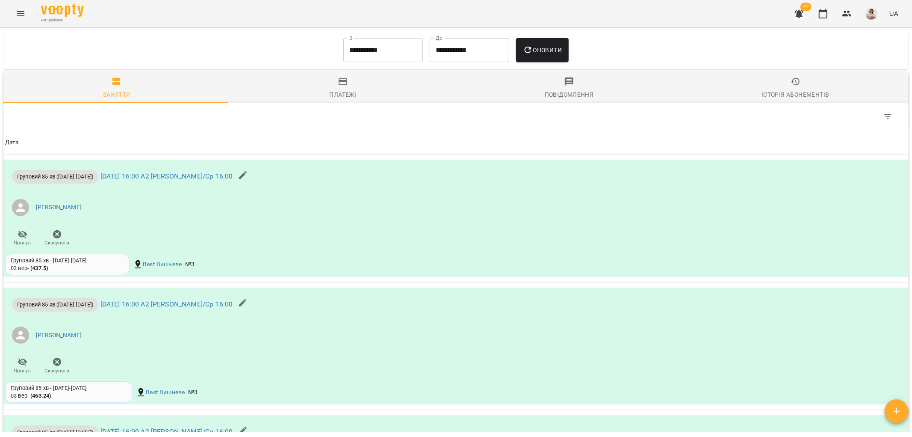
scroll to position [380, 0]
